Goal: Information Seeking & Learning: Learn about a topic

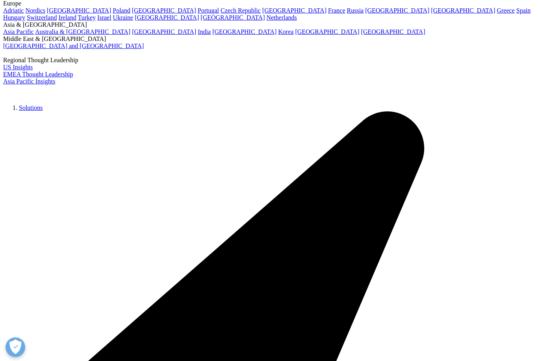
scroll to position [8, 0]
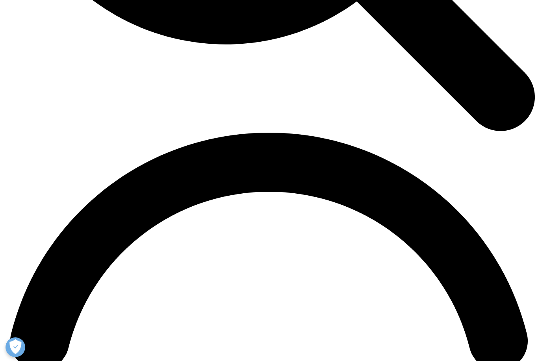
scroll to position [957, 0]
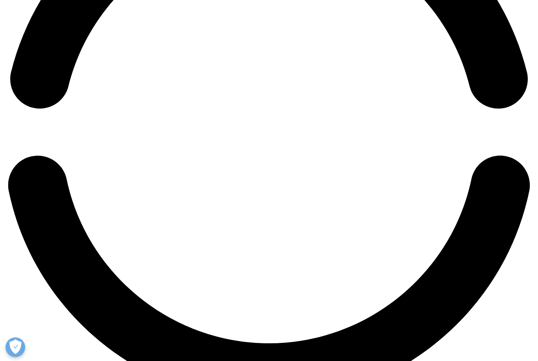
scroll to position [1206, 0]
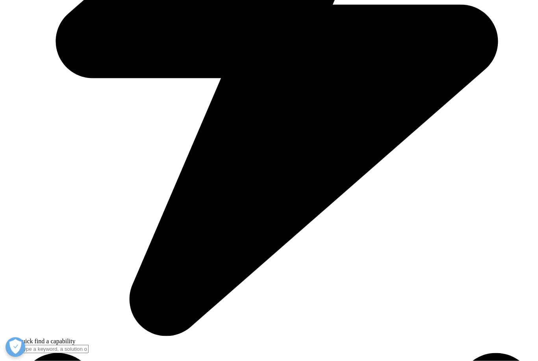
scroll to position [2014, 0]
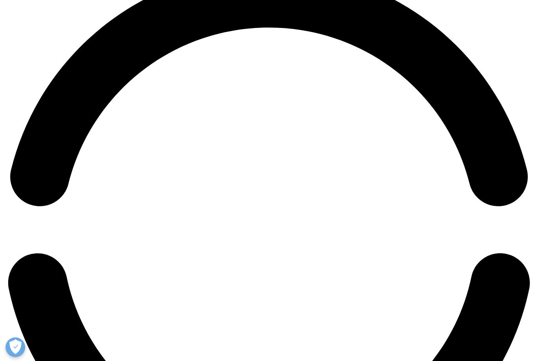
scroll to position [1107, 0]
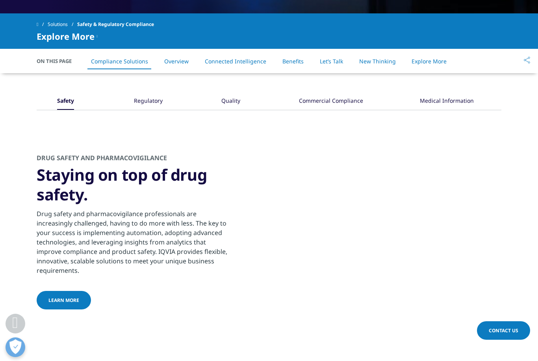
scroll to position [342, 0]
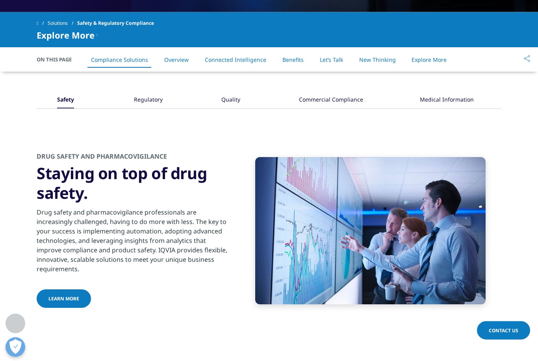
click at [150, 100] on div "Regulatory" at bounding box center [148, 100] width 29 height 17
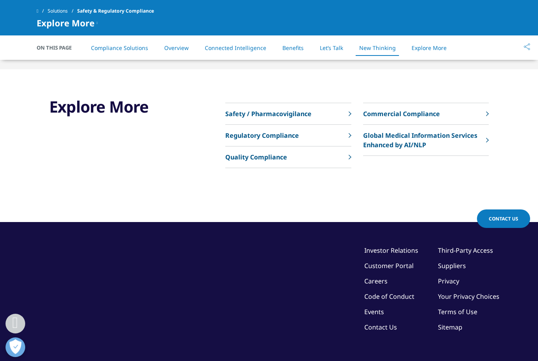
scroll to position [2056, 0]
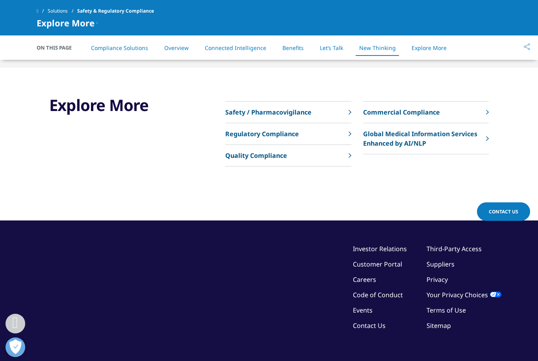
click at [287, 139] on p "Regulatory Compliance" at bounding box center [262, 133] width 74 height 9
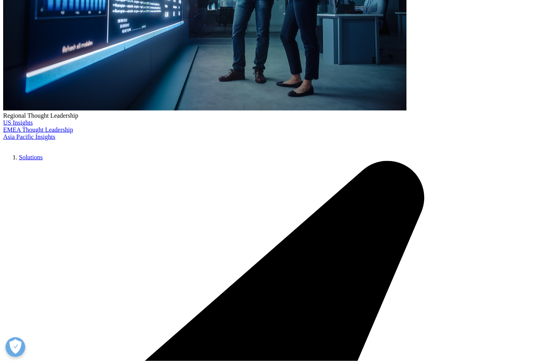
scroll to position [240, 0]
